Goal: Check status: Check status

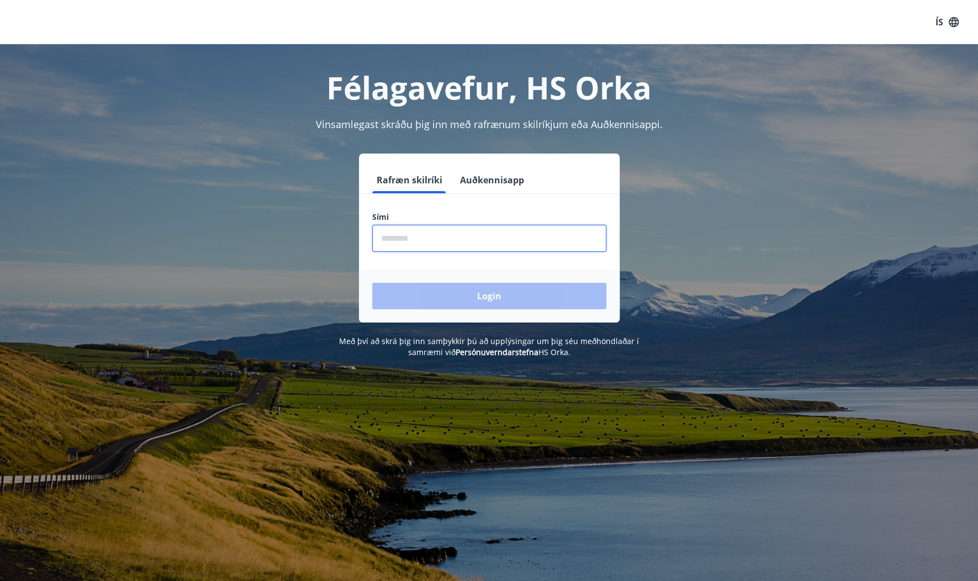
click at [409, 240] on input "phone" at bounding box center [489, 238] width 234 height 27
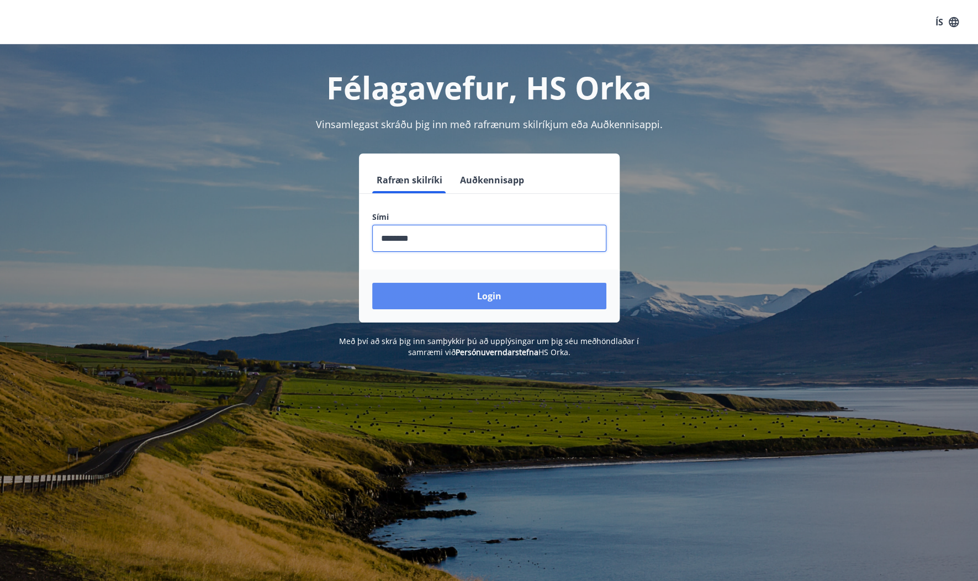
type input "********"
click at [470, 304] on button "Login" at bounding box center [489, 296] width 234 height 27
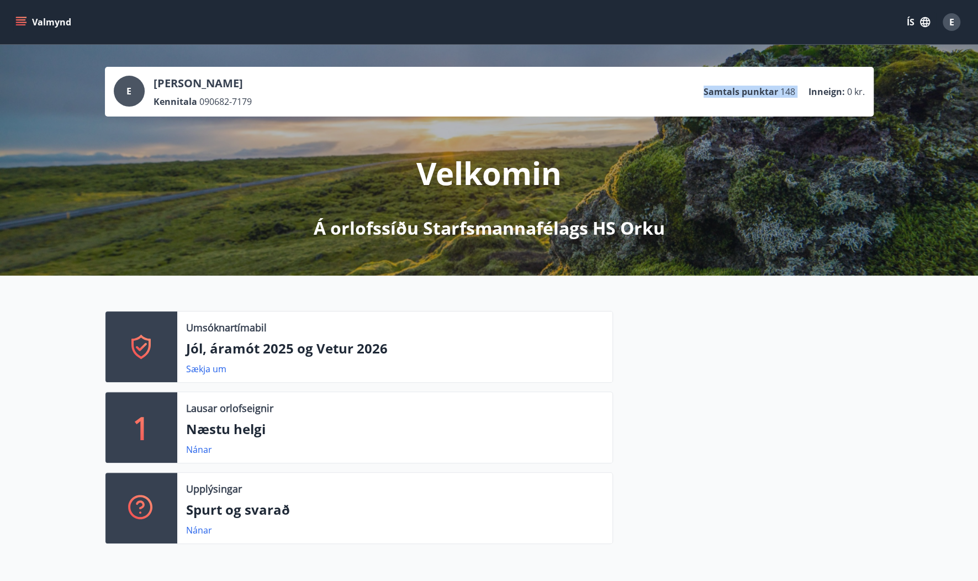
drag, startPoint x: 810, startPoint y: 89, endPoint x: 706, endPoint y: 90, distance: 103.8
click at [706, 90] on ul "Samtals punktar 148 Inneign : 0 kr." at bounding box center [784, 91] width 161 height 21
drag, startPoint x: 706, startPoint y: 90, endPoint x: 745, endPoint y: 103, distance: 41.4
click at [745, 103] on div "E [PERSON_NAME] Kennitala 090682-7179 Samtals punktar 148 Inneign : 0 kr." at bounding box center [489, 92] width 751 height 32
click at [795, 87] on span "148" at bounding box center [787, 92] width 15 height 12
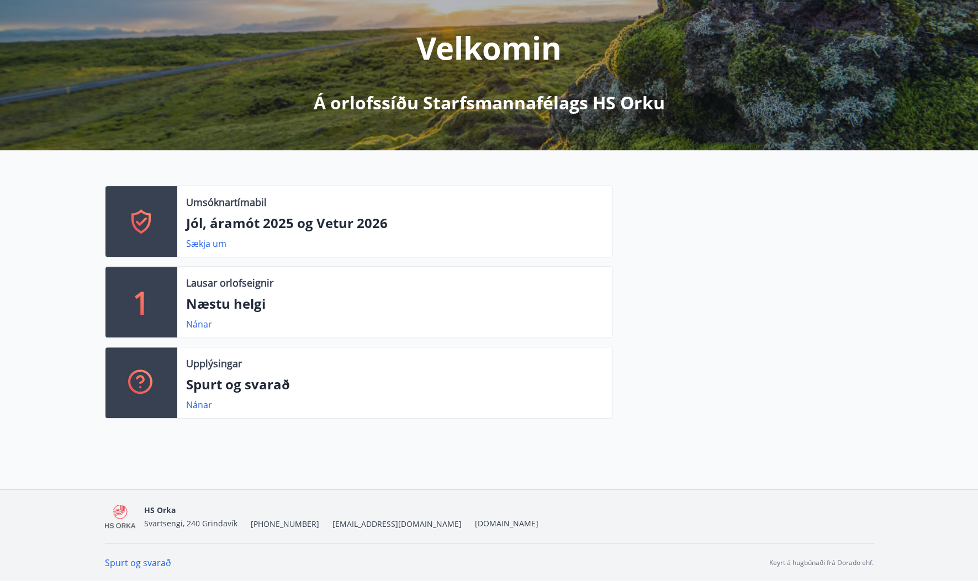
scroll to position [126, 0]
